Goal: Obtain resource: Download file/media

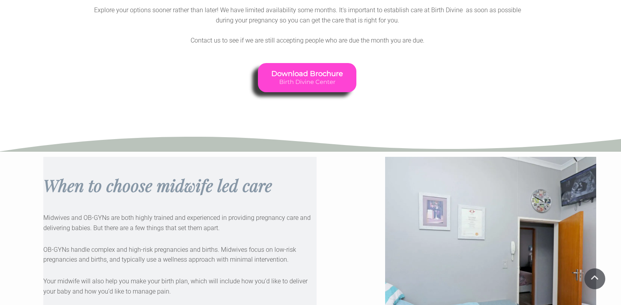
scroll to position [1181, 0]
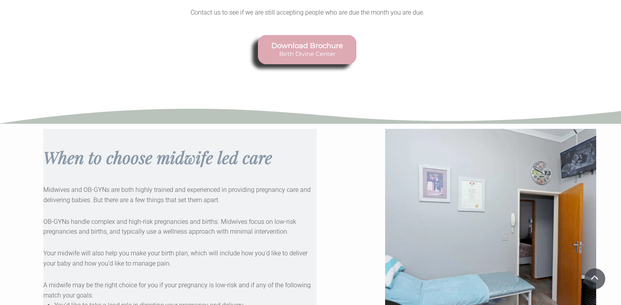
click at [344, 40] on link "Download Brochure Birth Divine Center" at bounding box center [307, 49] width 98 height 29
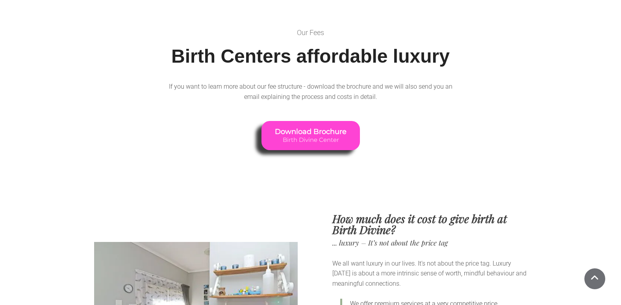
scroll to position [2587, 0]
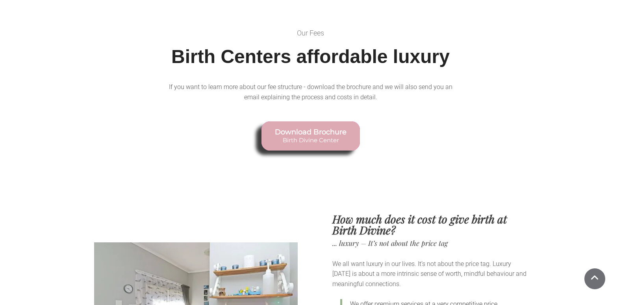
click at [319, 128] on span "Download Brochure" at bounding box center [311, 132] width 72 height 9
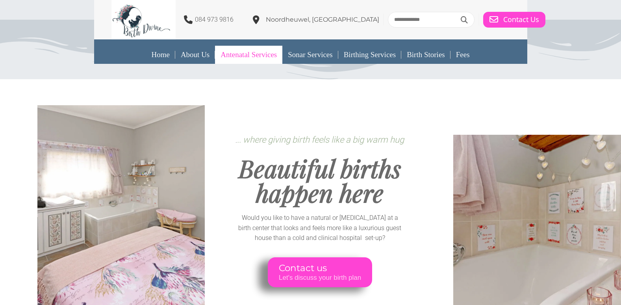
click at [252, 56] on link "Antenatal Services" at bounding box center [248, 55] width 67 height 18
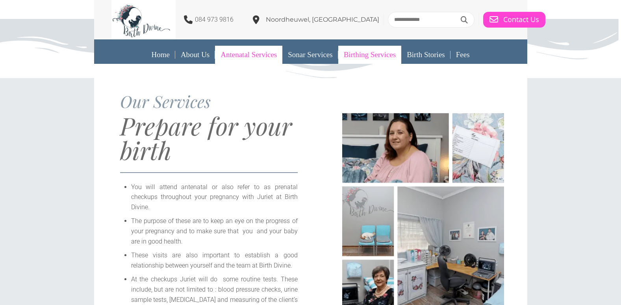
click at [393, 58] on link "Birthing Services" at bounding box center [369, 55] width 63 height 18
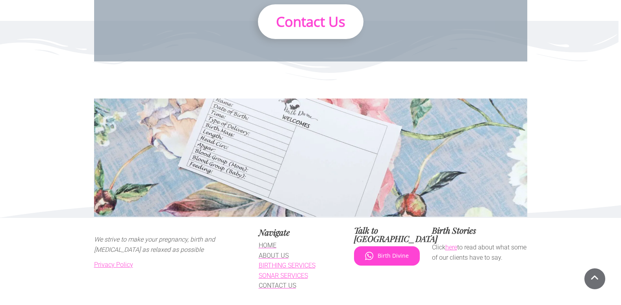
scroll to position [2518, 0]
